Goal: Check status: Check status

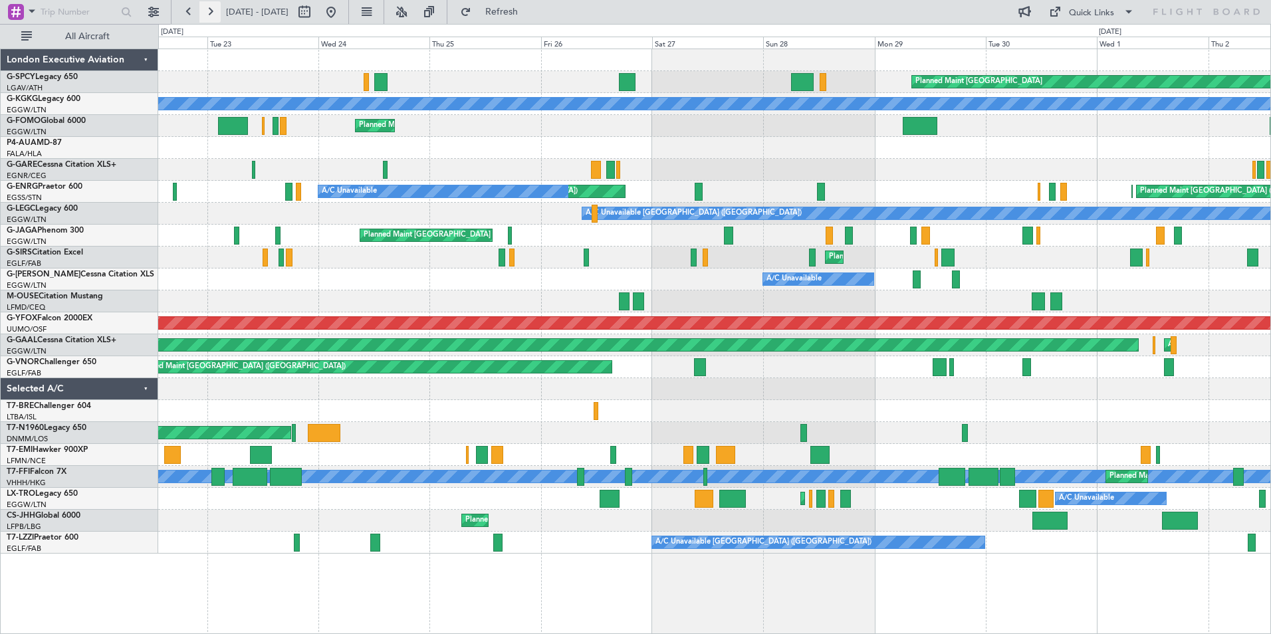
click at [207, 11] on button at bounding box center [209, 11] width 21 height 21
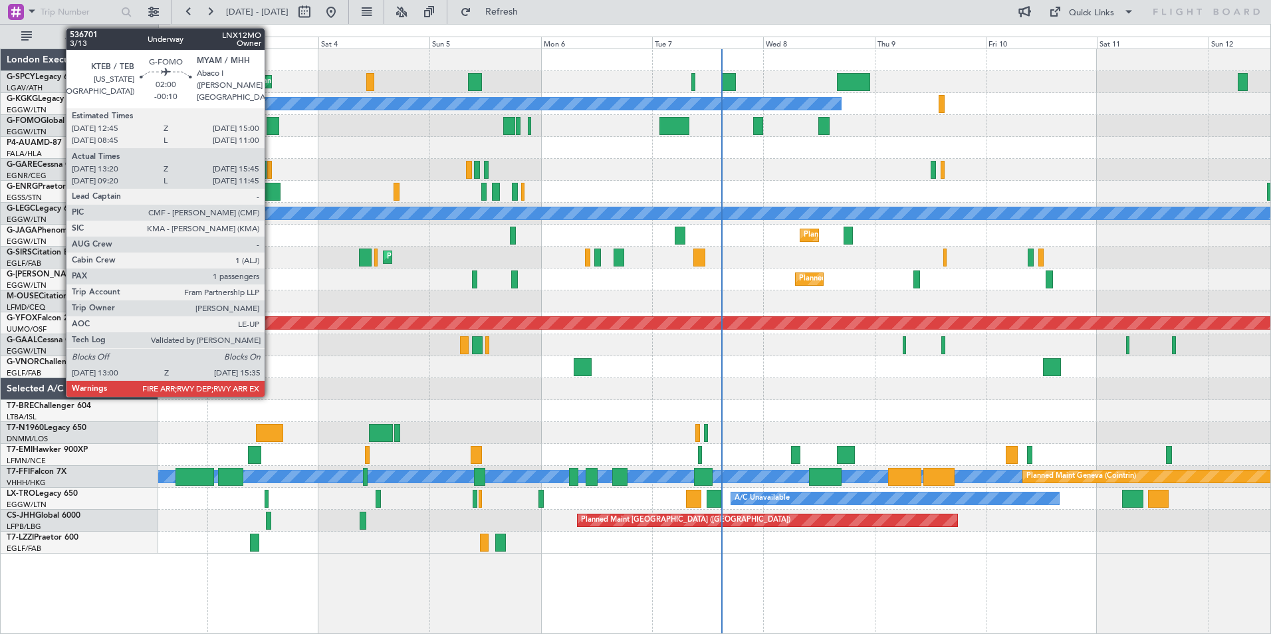
click at [271, 127] on div at bounding box center [273, 126] width 13 height 18
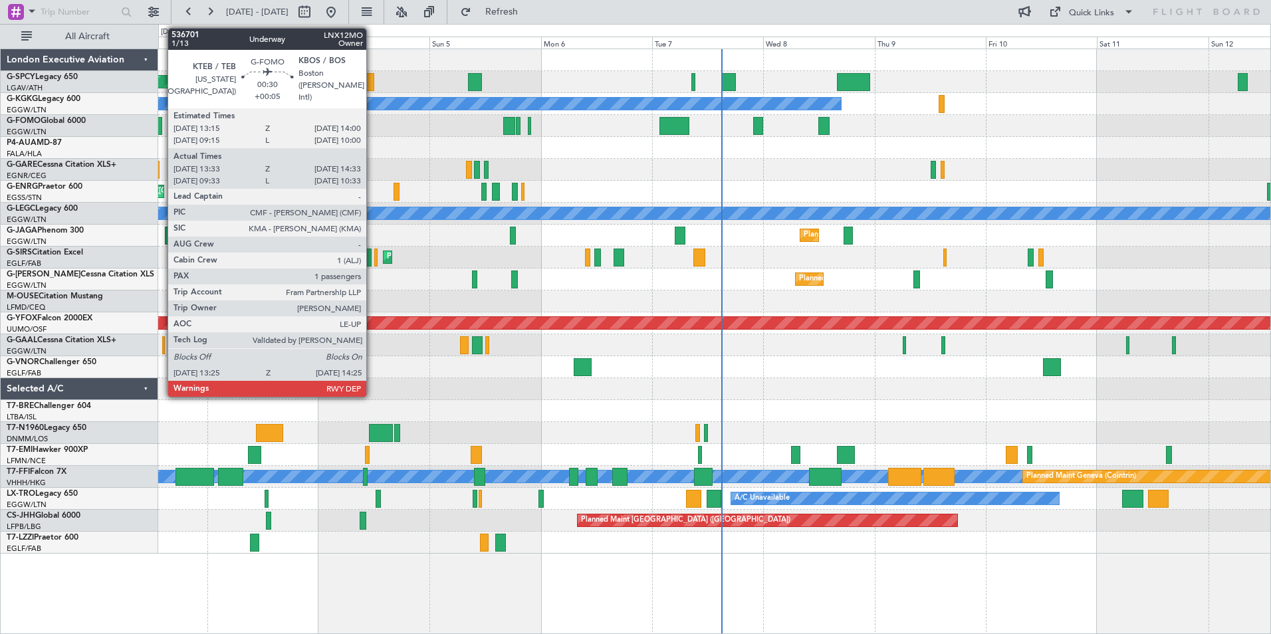
click at [161, 127] on div at bounding box center [160, 126] width 5 height 18
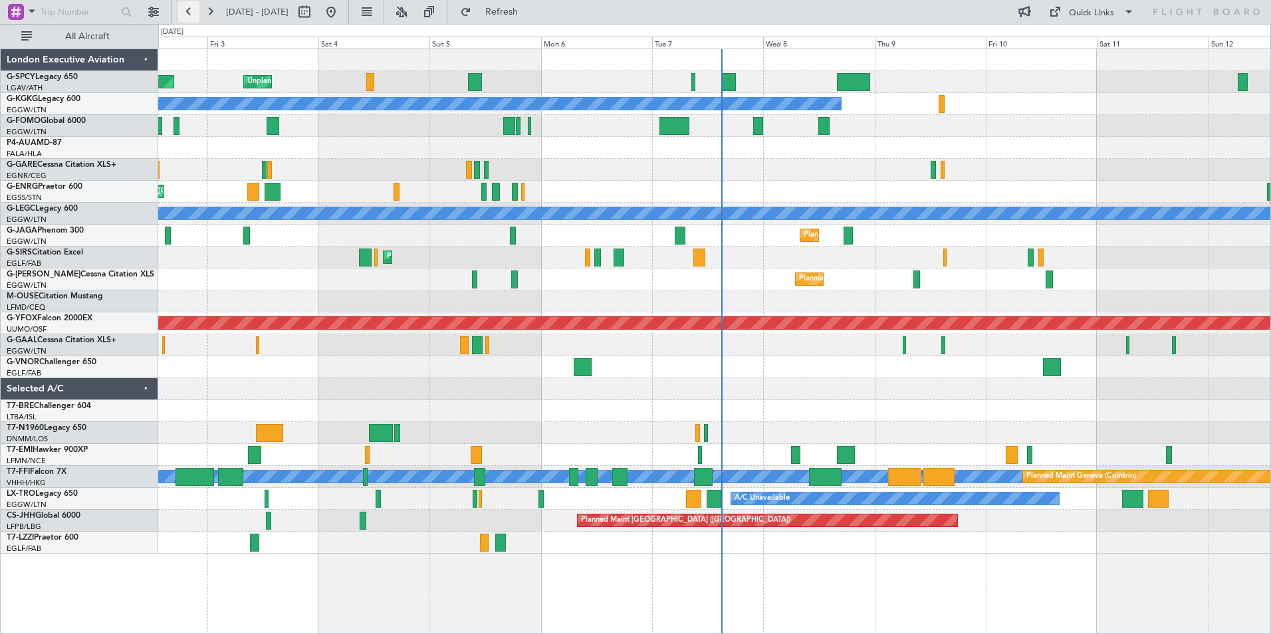
click at [188, 16] on button at bounding box center [188, 11] width 21 height 21
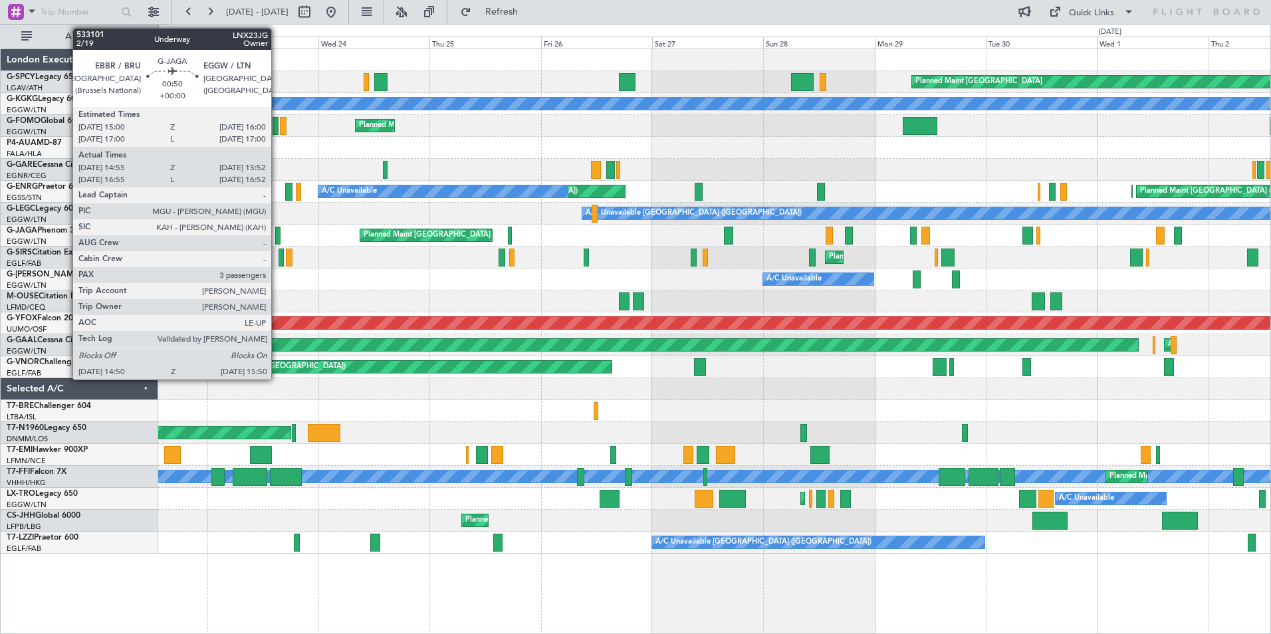
click at [277, 239] on div at bounding box center [277, 236] width 5 height 18
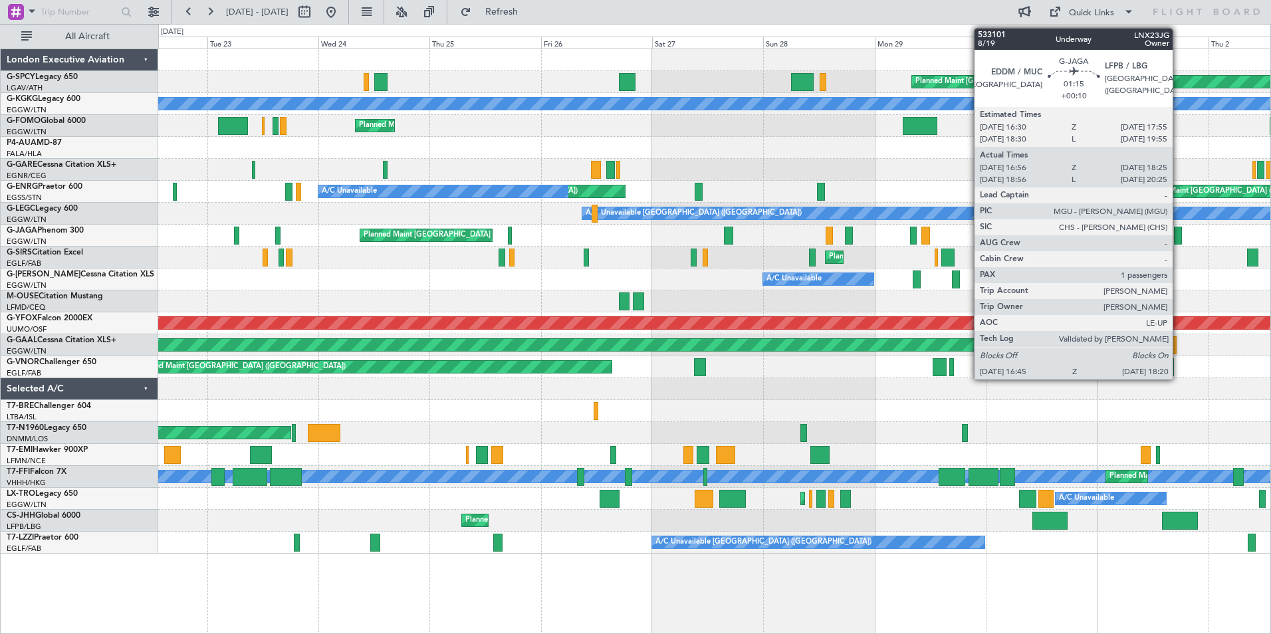
click at [1179, 236] on div at bounding box center [1178, 236] width 8 height 18
